Goal: Task Accomplishment & Management: Use online tool/utility

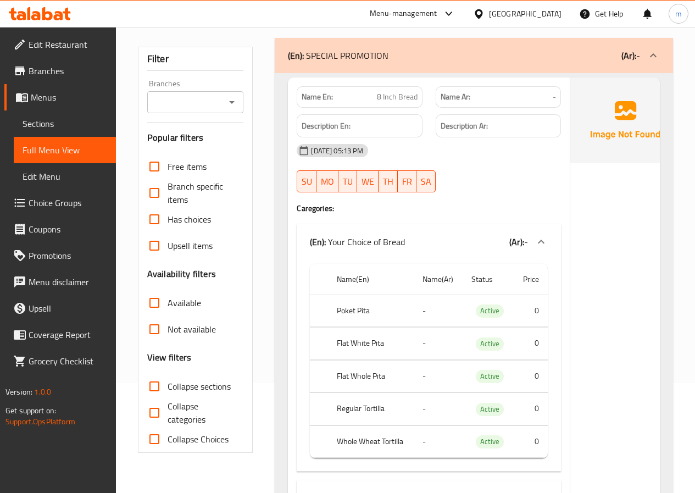
click at [67, 48] on span "Edit Restaurant" at bounding box center [68, 44] width 79 height 13
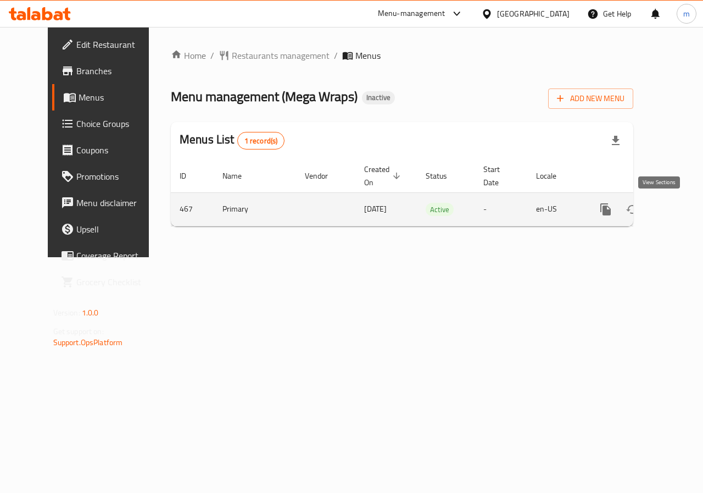
click at [672, 207] on link "enhanced table" at bounding box center [685, 209] width 26 height 26
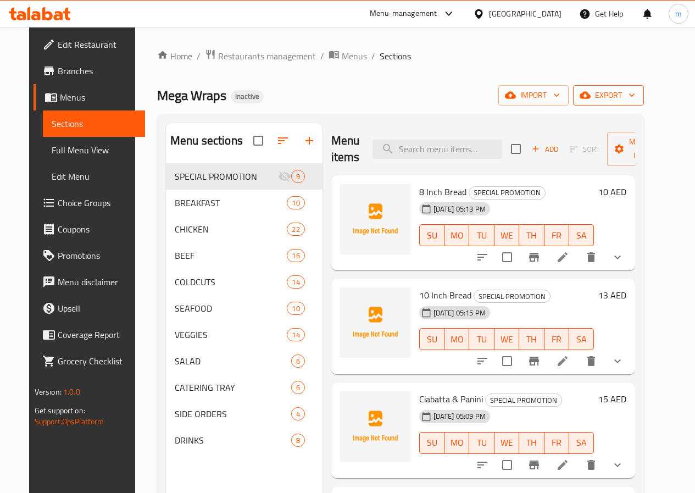
click at [631, 95] on span "export" at bounding box center [608, 95] width 53 height 14
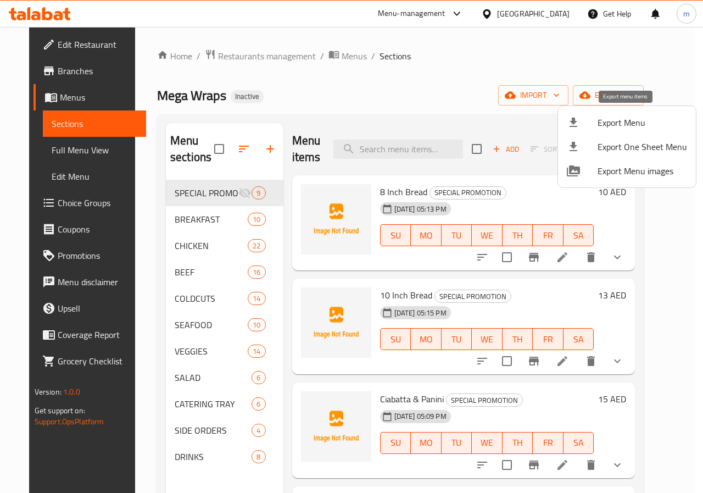
click at [611, 126] on span "Export Menu" at bounding box center [643, 122] width 90 height 13
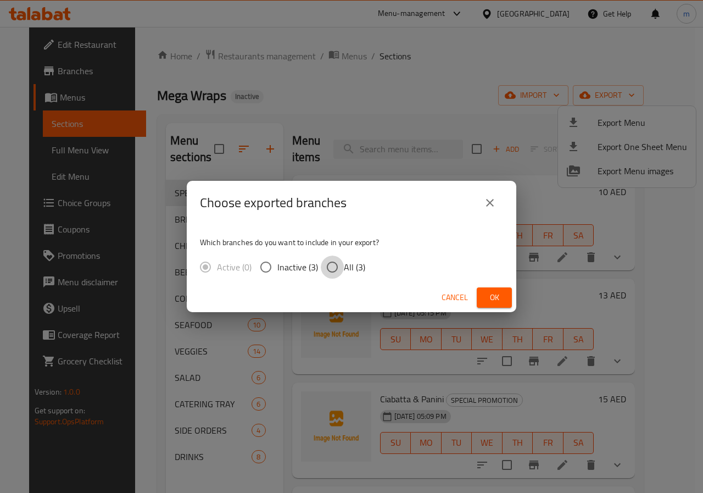
click at [339, 269] on input "All (3)" at bounding box center [332, 267] width 23 height 23
radio input "true"
click at [500, 297] on span "Ok" at bounding box center [495, 298] width 18 height 14
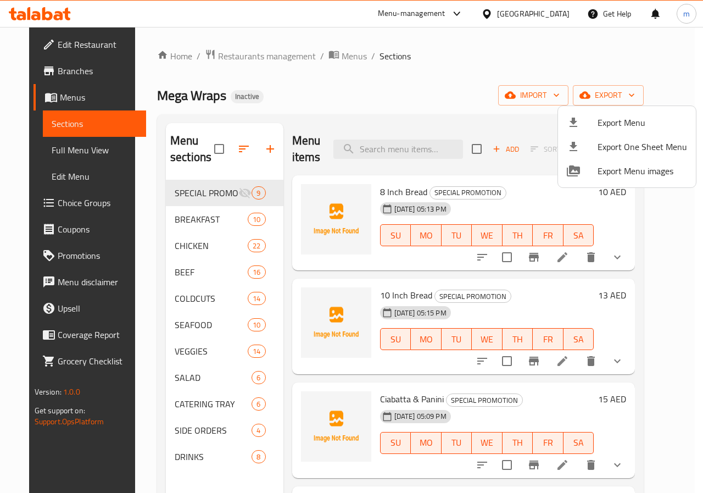
click at [79, 43] on div at bounding box center [351, 246] width 703 height 493
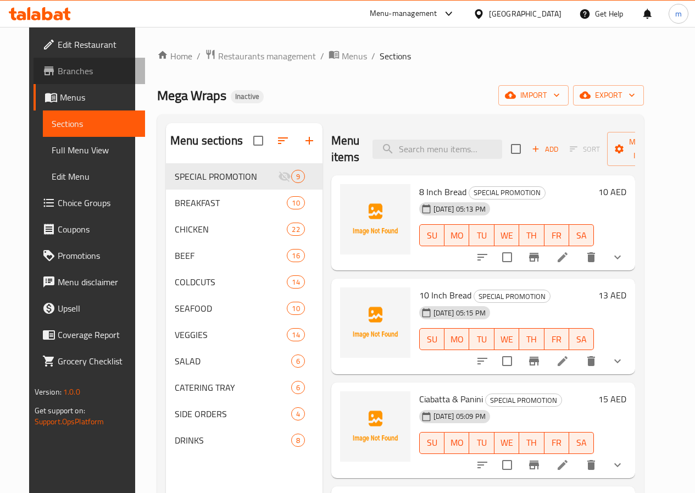
click at [58, 66] on span "Branches" at bounding box center [97, 70] width 79 height 13
